Goal: Obtain resource: Obtain resource

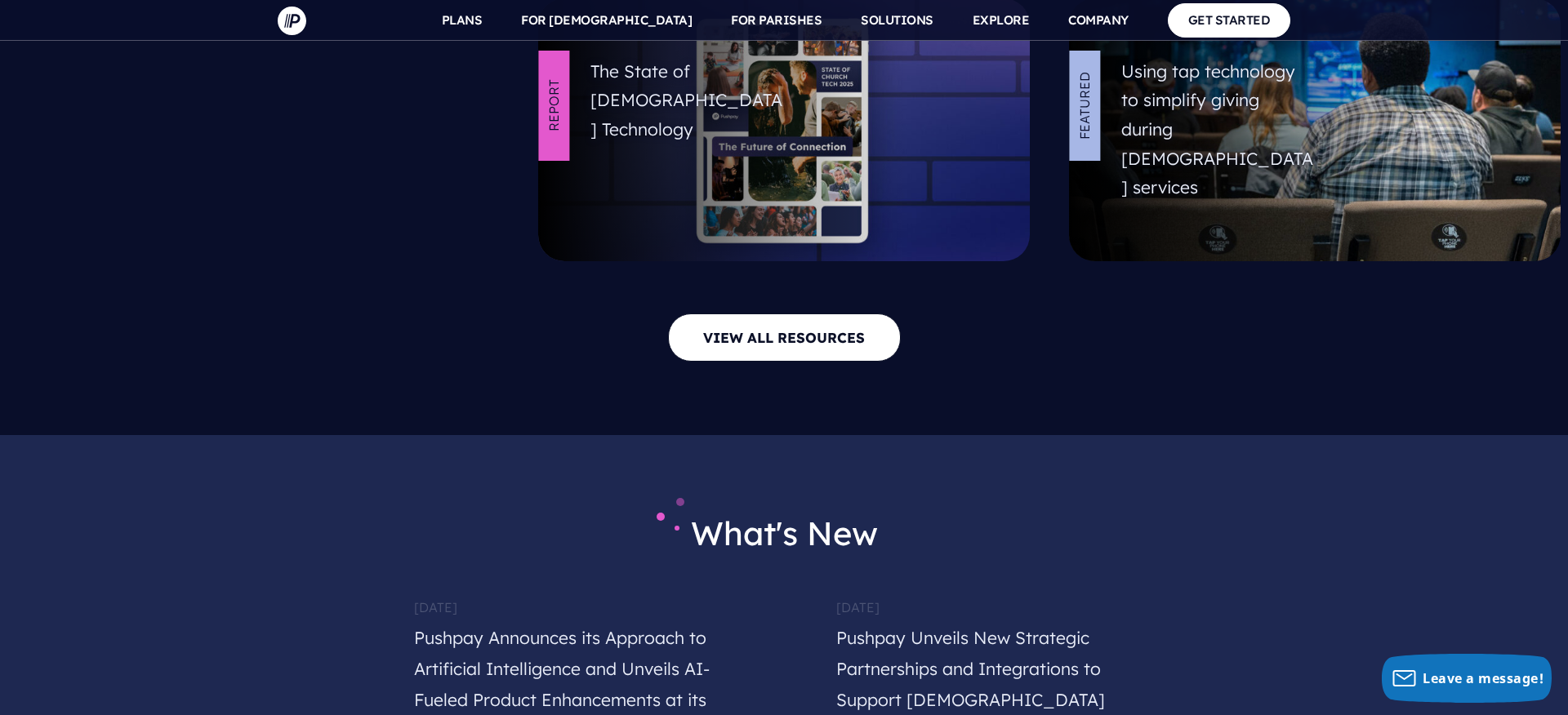
scroll to position [7358, 0]
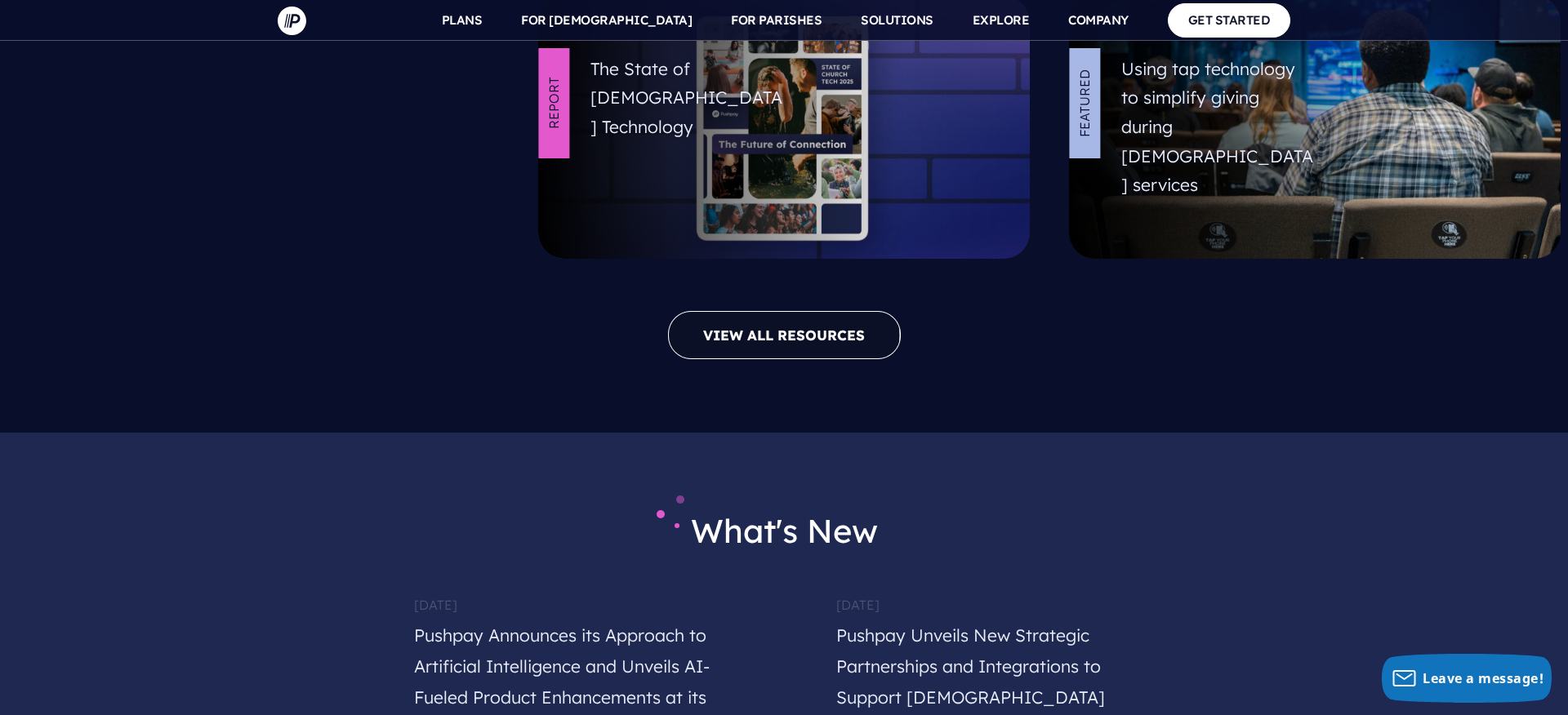
click at [818, 312] on link "VIEW ALL RESOURCES" at bounding box center [784, 336] width 233 height 48
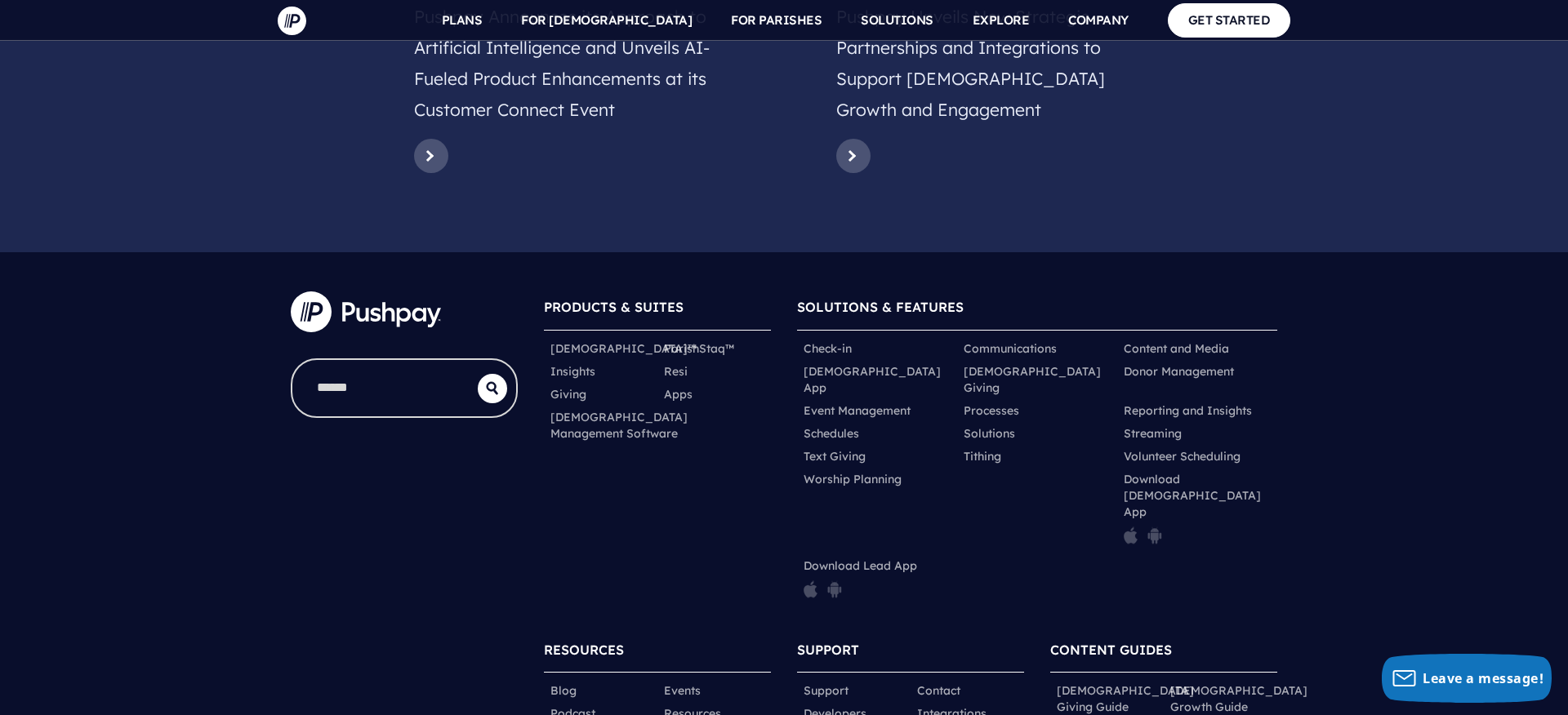
scroll to position [7986, 0]
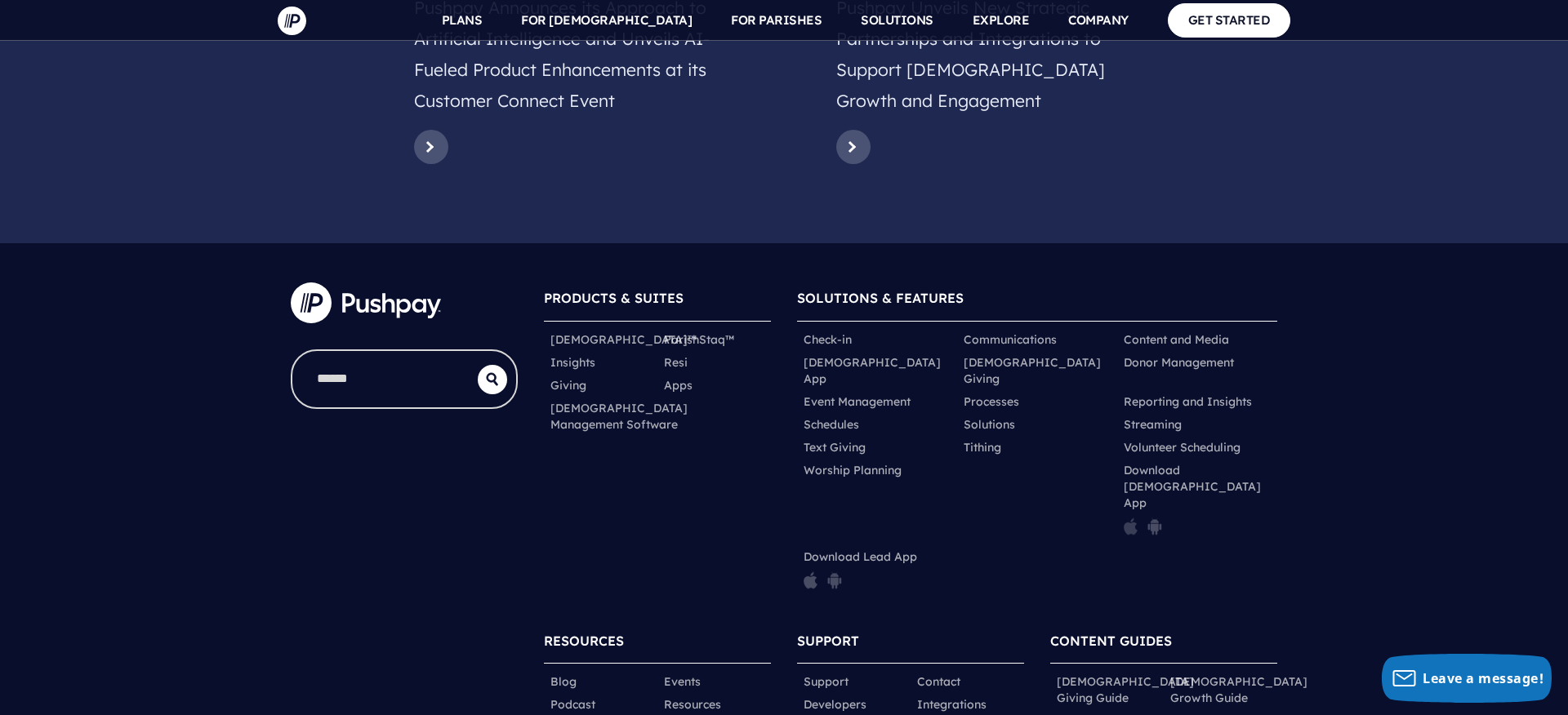
click at [1128, 518] on img at bounding box center [1131, 526] width 14 height 18
click at [1152, 518] on img at bounding box center [1154, 526] width 15 height 18
click at [810, 572] on img at bounding box center [811, 581] width 14 height 18
click at [840, 572] on img at bounding box center [834, 581] width 15 height 18
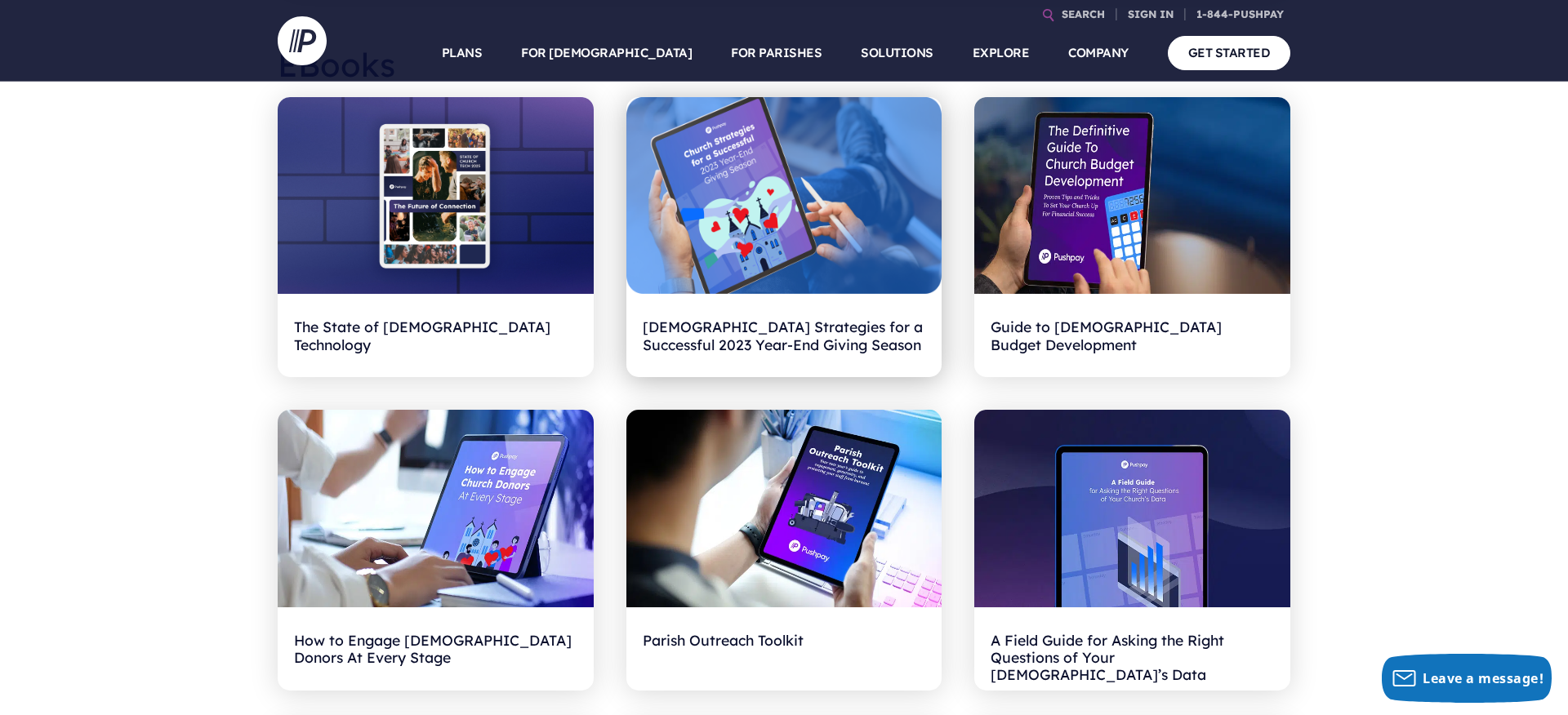
scroll to position [528, 0]
